Goal: Task Accomplishment & Management: Manage account settings

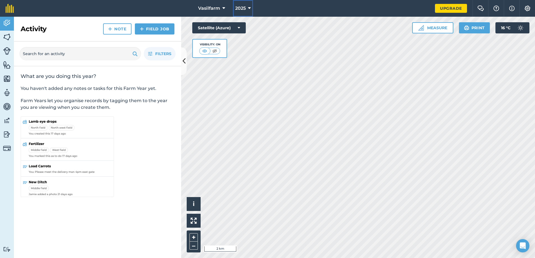
click at [250, 7] on icon at bounding box center [249, 8] width 3 height 7
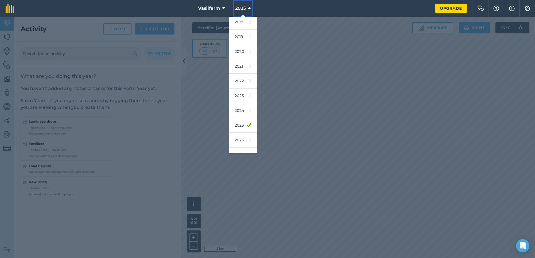
scroll to position [18, 0]
click at [241, 140] on link "2026" at bounding box center [243, 138] width 28 height 15
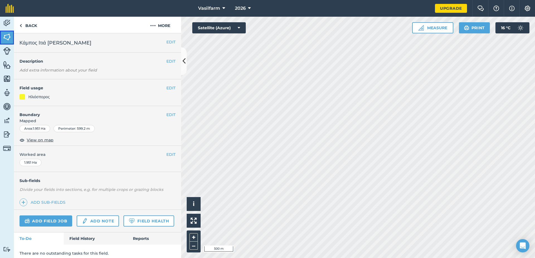
click at [4, 38] on img at bounding box center [7, 37] width 8 height 8
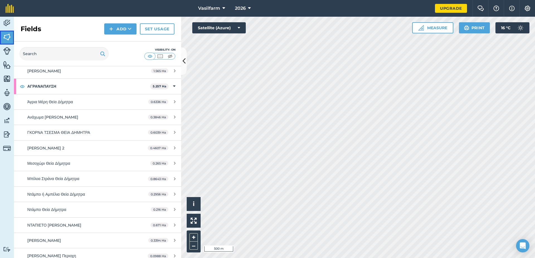
scroll to position [94, 0]
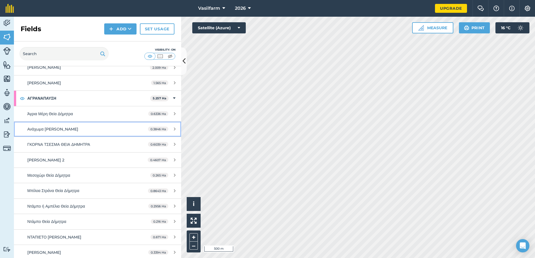
click at [52, 129] on span "Ανάχωμα [PERSON_NAME]" at bounding box center [52, 129] width 51 height 5
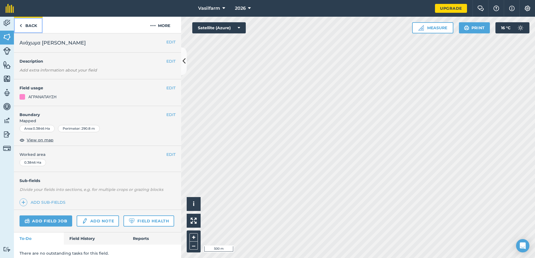
click at [23, 25] on link "Back" at bounding box center [28, 25] width 29 height 16
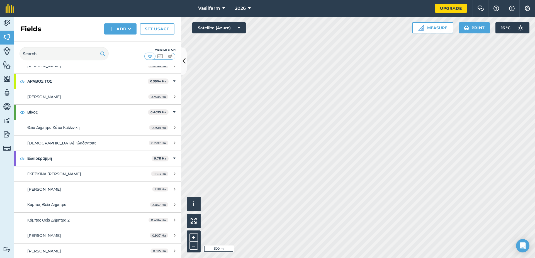
scroll to position [317, 0]
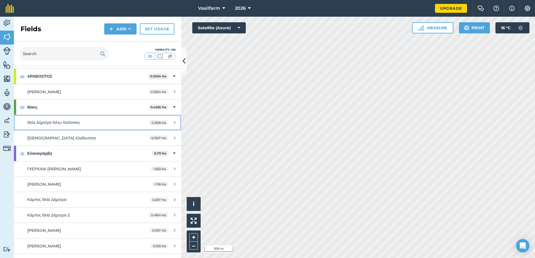
click at [59, 120] on span "Θεία Δήμητρα Κάτω Καλλινίκη" at bounding box center [53, 122] width 52 height 5
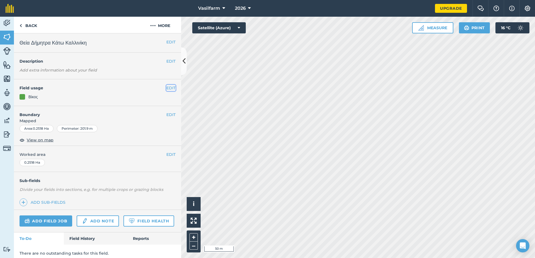
click at [166, 87] on button "EDIT" at bounding box center [170, 88] width 9 height 6
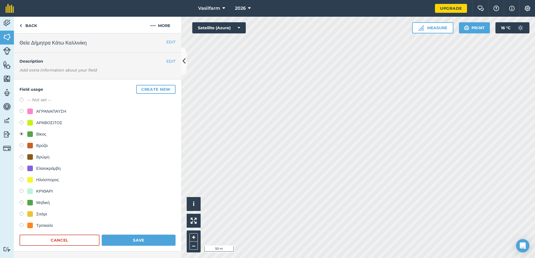
click at [22, 225] on label at bounding box center [23, 226] width 8 height 6
radio input "true"
radio input "false"
click at [134, 240] on button "Save" at bounding box center [139, 240] width 74 height 11
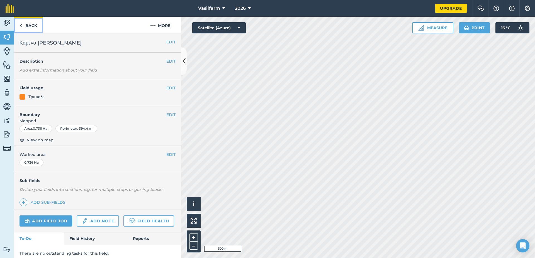
click at [23, 26] on link "Back" at bounding box center [28, 25] width 29 height 16
click at [21, 26] on img at bounding box center [20, 25] width 3 height 7
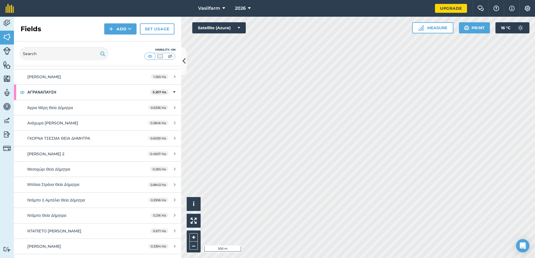
scroll to position [201, 0]
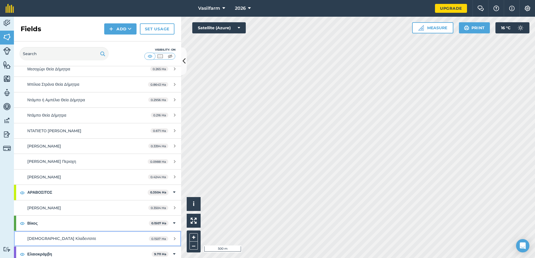
click at [52, 239] on span "[DEMOGRAPHIC_DATA] Κλαδεντσιτε" at bounding box center [61, 238] width 69 height 5
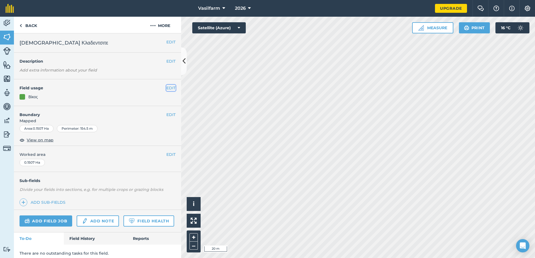
click at [166, 88] on button "EDIT" at bounding box center [170, 88] width 9 height 6
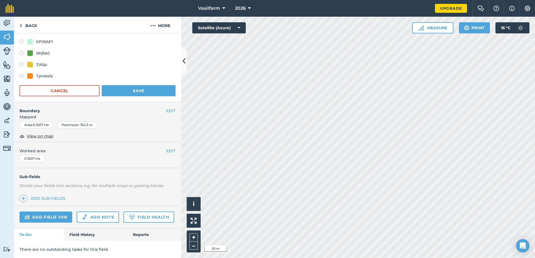
scroll to position [165, 0]
click at [19, 74] on label at bounding box center [23, 77] width 8 height 6
radio input "true"
radio input "false"
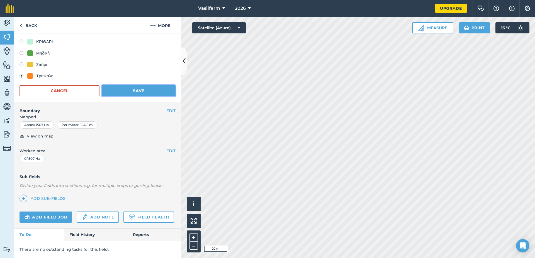
click at [145, 85] on button "Save" at bounding box center [139, 90] width 74 height 11
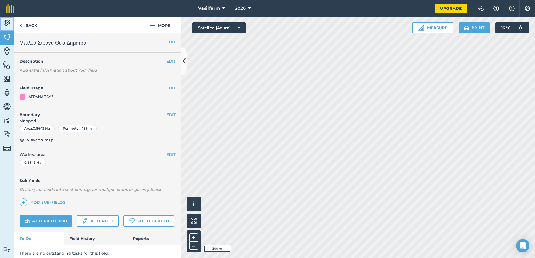
click at [8, 22] on img at bounding box center [7, 23] width 8 height 8
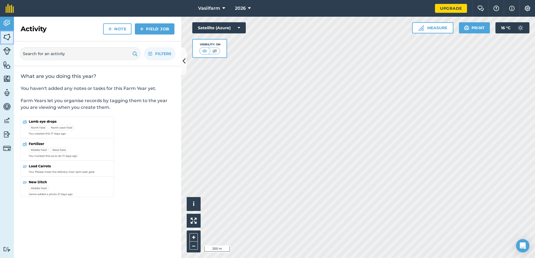
click at [7, 38] on img at bounding box center [7, 37] width 8 height 8
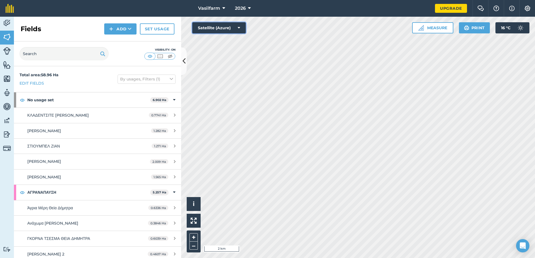
click at [237, 27] on button "Satellite (Azure)" at bounding box center [218, 27] width 53 height 11
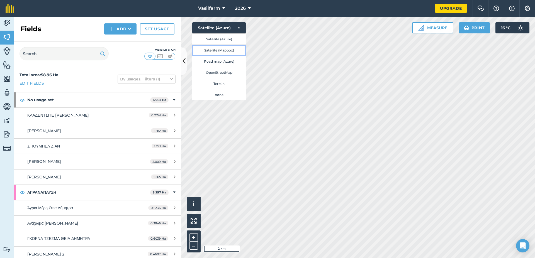
click at [223, 50] on button "Satellite (Mapbox)" at bounding box center [218, 50] width 53 height 11
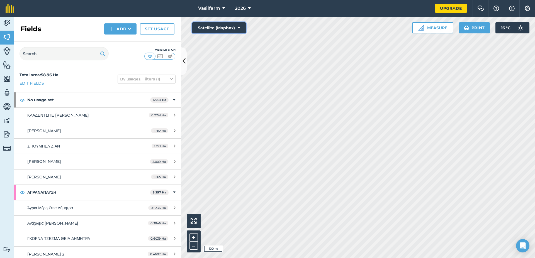
click at [240, 25] on button "Satellite (Mapbox)" at bounding box center [218, 27] width 53 height 11
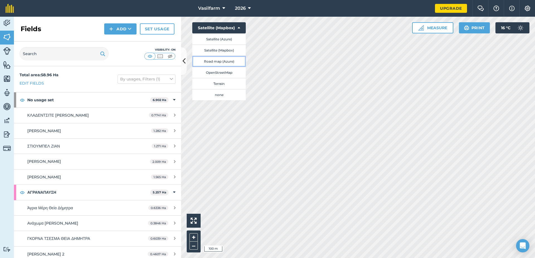
click at [222, 61] on button "Road map (Azure)" at bounding box center [218, 61] width 53 height 11
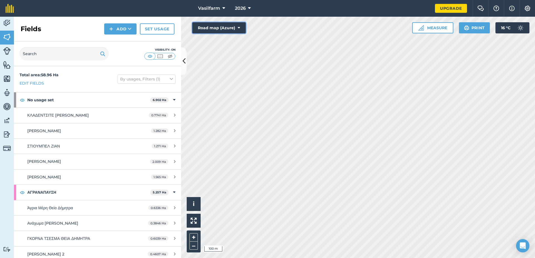
click at [239, 26] on icon at bounding box center [239, 28] width 3 height 6
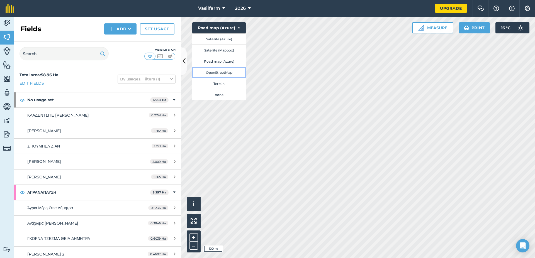
click at [222, 72] on button "OpenStreetMap" at bounding box center [218, 72] width 53 height 11
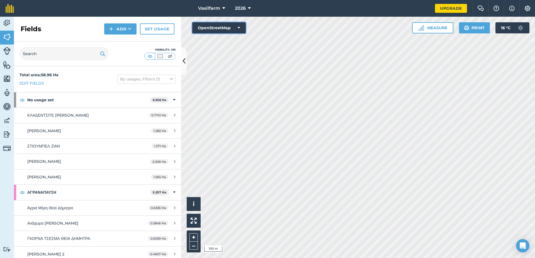
click at [241, 28] on button "OpenStreetMap" at bounding box center [218, 27] width 53 height 11
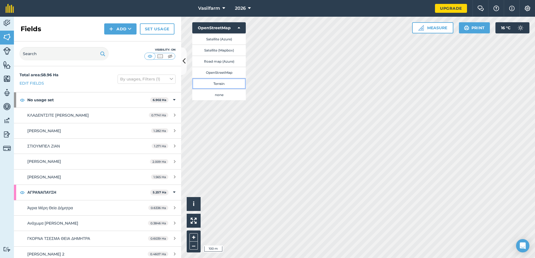
click at [217, 83] on button "Terrain" at bounding box center [218, 83] width 53 height 11
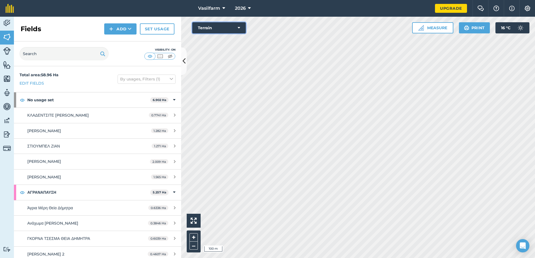
click at [239, 28] on icon at bounding box center [239, 28] width 3 height 6
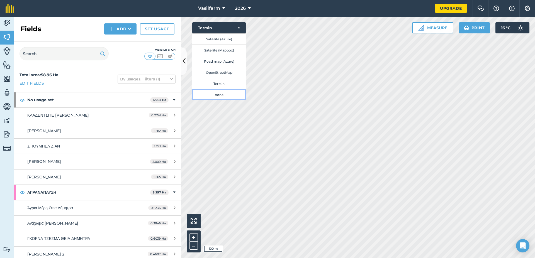
click at [216, 97] on button "none" at bounding box center [218, 94] width 53 height 11
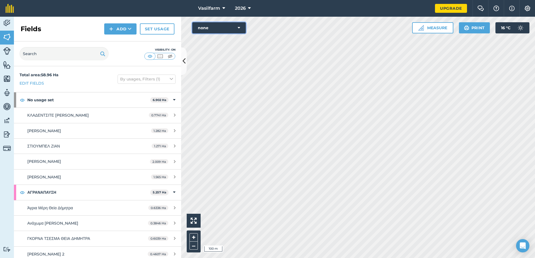
click at [239, 26] on icon at bounding box center [239, 28] width 3 height 6
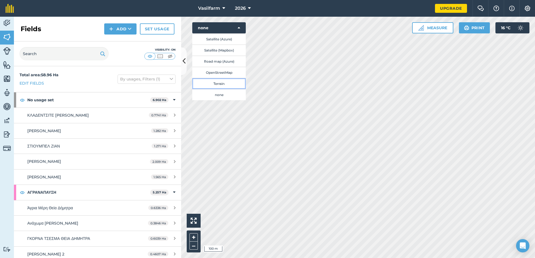
click at [218, 84] on button "Terrain" at bounding box center [218, 83] width 53 height 11
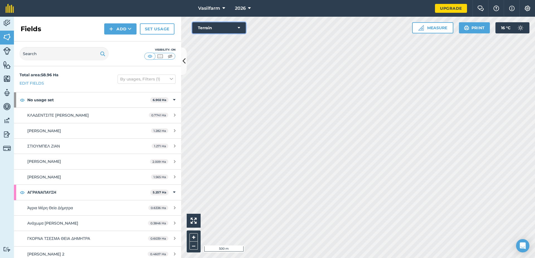
click at [239, 26] on icon at bounding box center [239, 28] width 3 height 6
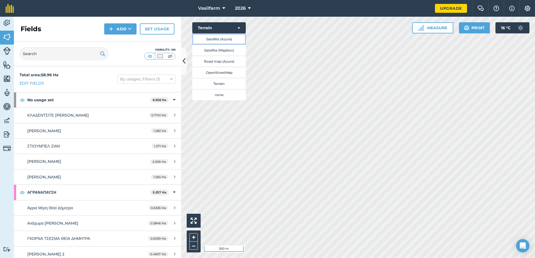
click at [219, 37] on button "Satellite (Azure)" at bounding box center [218, 38] width 53 height 11
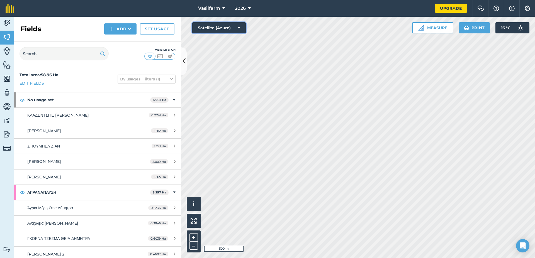
click at [238, 26] on icon at bounding box center [239, 28] width 3 height 6
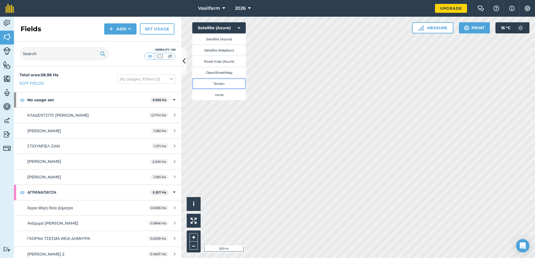
click at [219, 84] on button "Terrain" at bounding box center [218, 83] width 53 height 11
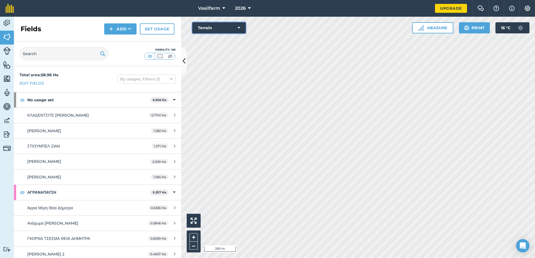
click at [234, 27] on button "Terrain" at bounding box center [218, 27] width 53 height 11
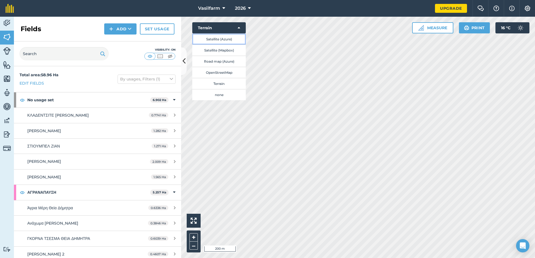
click at [217, 37] on button "Satellite (Azure)" at bounding box center [218, 38] width 53 height 11
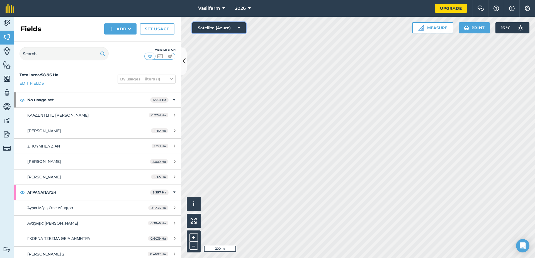
click at [235, 26] on button "Satellite (Azure)" at bounding box center [218, 27] width 53 height 11
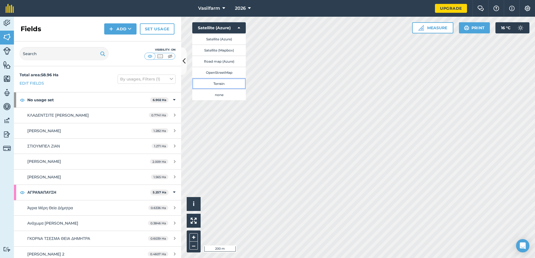
click at [223, 83] on button "Terrain" at bounding box center [218, 83] width 53 height 11
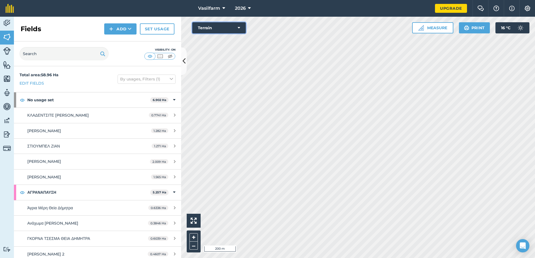
click at [233, 26] on button "Terrain" at bounding box center [218, 27] width 53 height 11
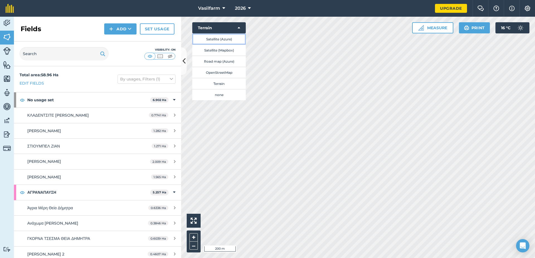
click at [224, 36] on button "Satellite (Azure)" at bounding box center [218, 38] width 53 height 11
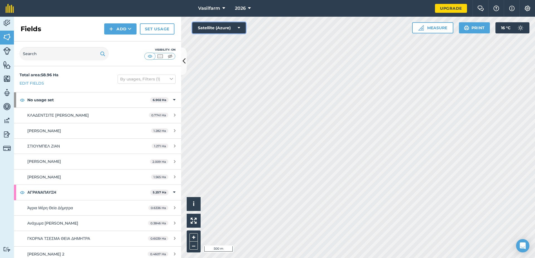
click at [225, 28] on button "Satellite (Azure)" at bounding box center [218, 27] width 53 height 11
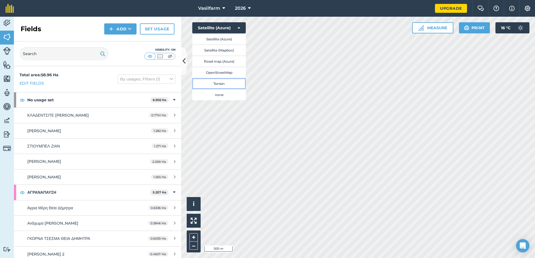
click at [224, 83] on button "Terrain" at bounding box center [218, 83] width 53 height 11
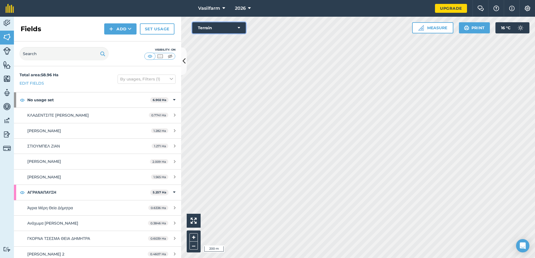
click at [226, 25] on button "Terrain" at bounding box center [218, 27] width 53 height 11
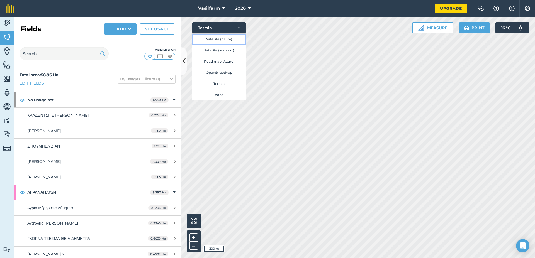
click at [218, 38] on button "Satellite (Azure)" at bounding box center [218, 38] width 53 height 11
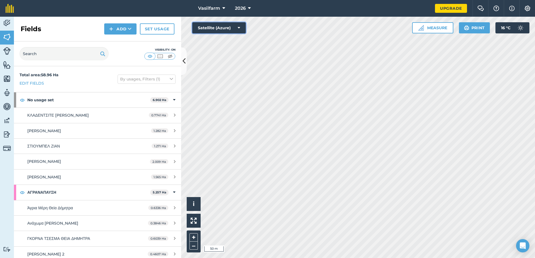
click at [238, 26] on button "Satellite (Azure)" at bounding box center [218, 27] width 53 height 11
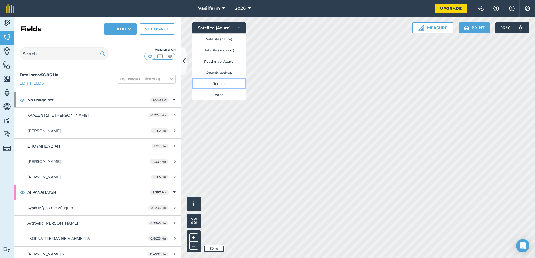
click at [219, 83] on button "Terrain" at bounding box center [218, 83] width 53 height 11
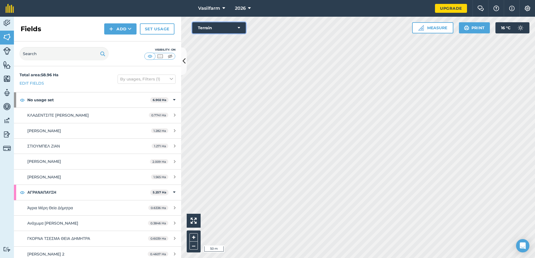
click at [238, 26] on icon at bounding box center [239, 28] width 3 height 6
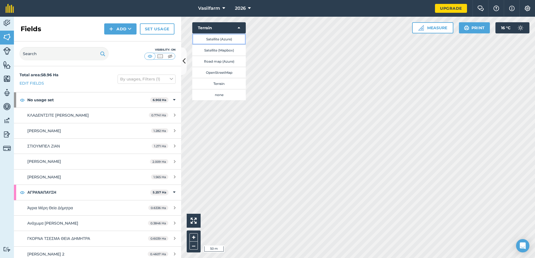
click at [219, 40] on button "Satellite (Azure)" at bounding box center [218, 38] width 53 height 11
